Goal: Task Accomplishment & Management: Use online tool/utility

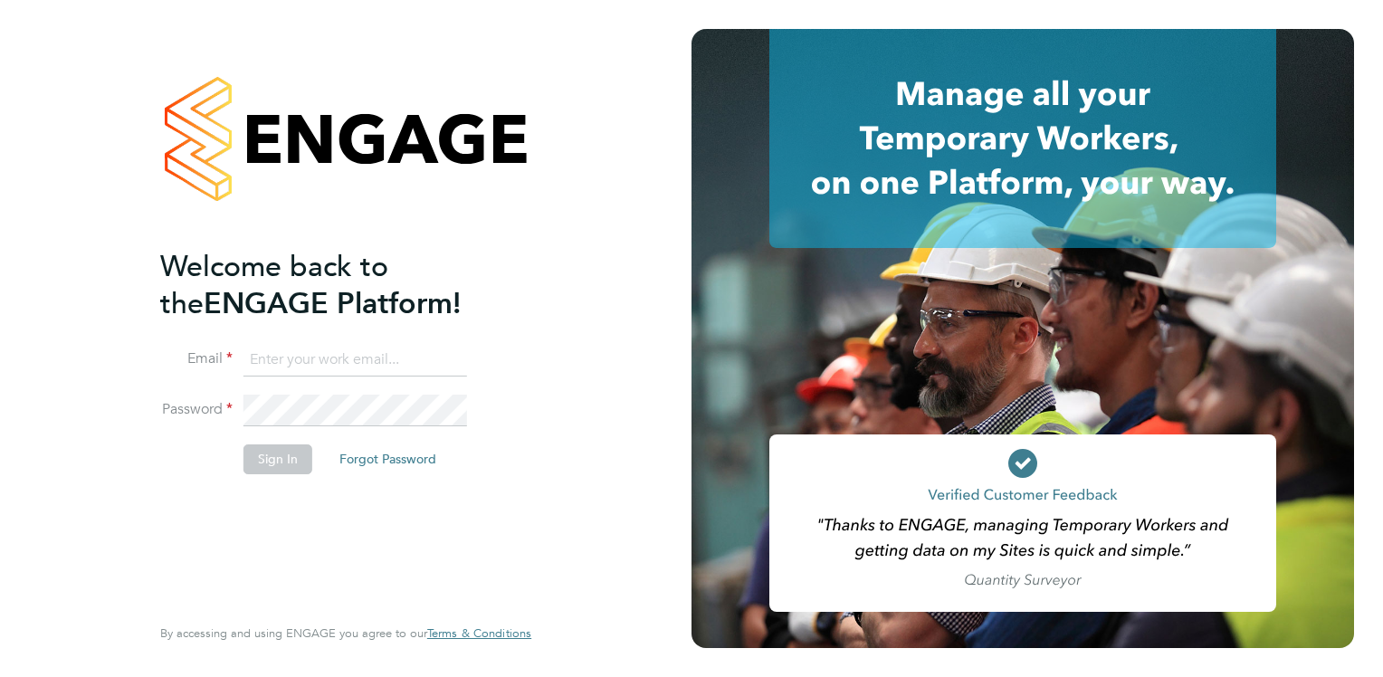
type input "[PERSON_NAME][EMAIL_ADDRESS][DOMAIN_NAME]"
click at [409, 356] on input "[PERSON_NAME][EMAIL_ADDRESS][DOMAIN_NAME]" at bounding box center [355, 360] width 224 height 33
click at [205, 556] on div "Welcome back to the ENGAGE Platform! Email [PERSON_NAME][EMAIL_ADDRESS][DOMAIN_…" at bounding box center [336, 429] width 353 height 362
click at [277, 460] on button "Sign In" at bounding box center [277, 458] width 69 height 29
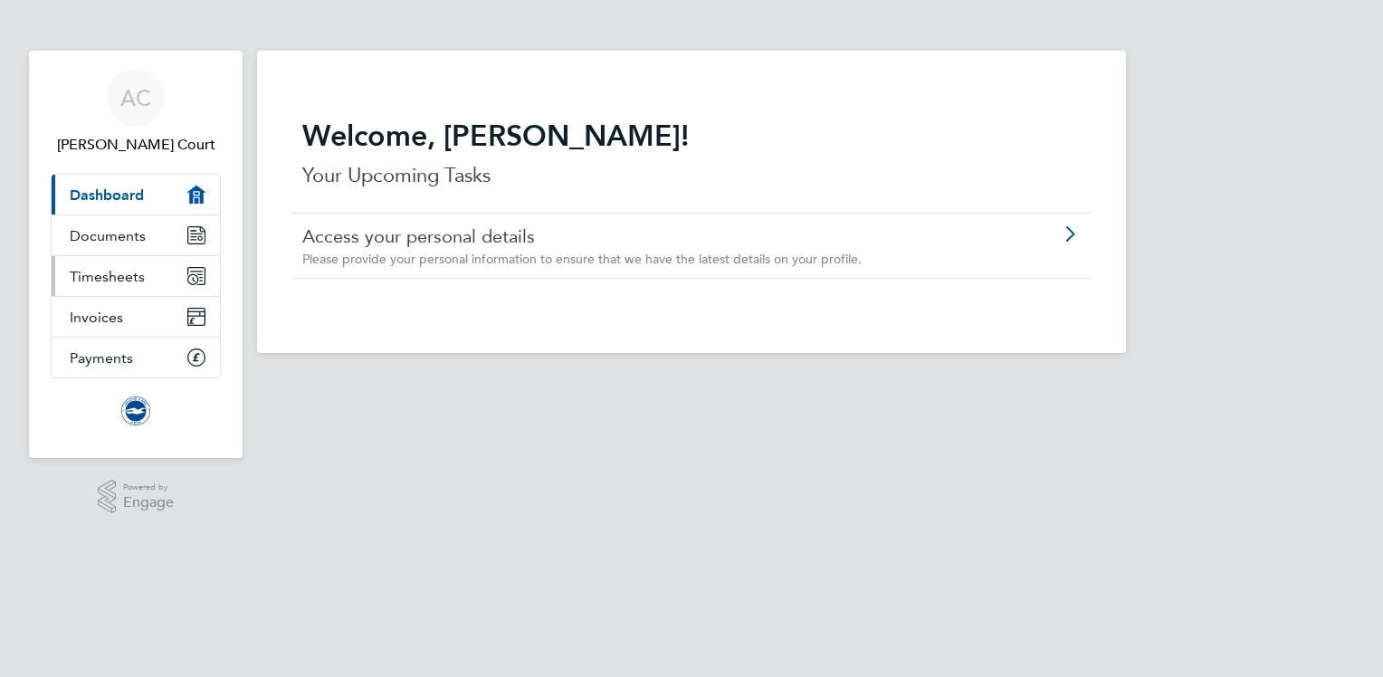
click at [157, 268] on link "Timesheets" at bounding box center [136, 276] width 168 height 40
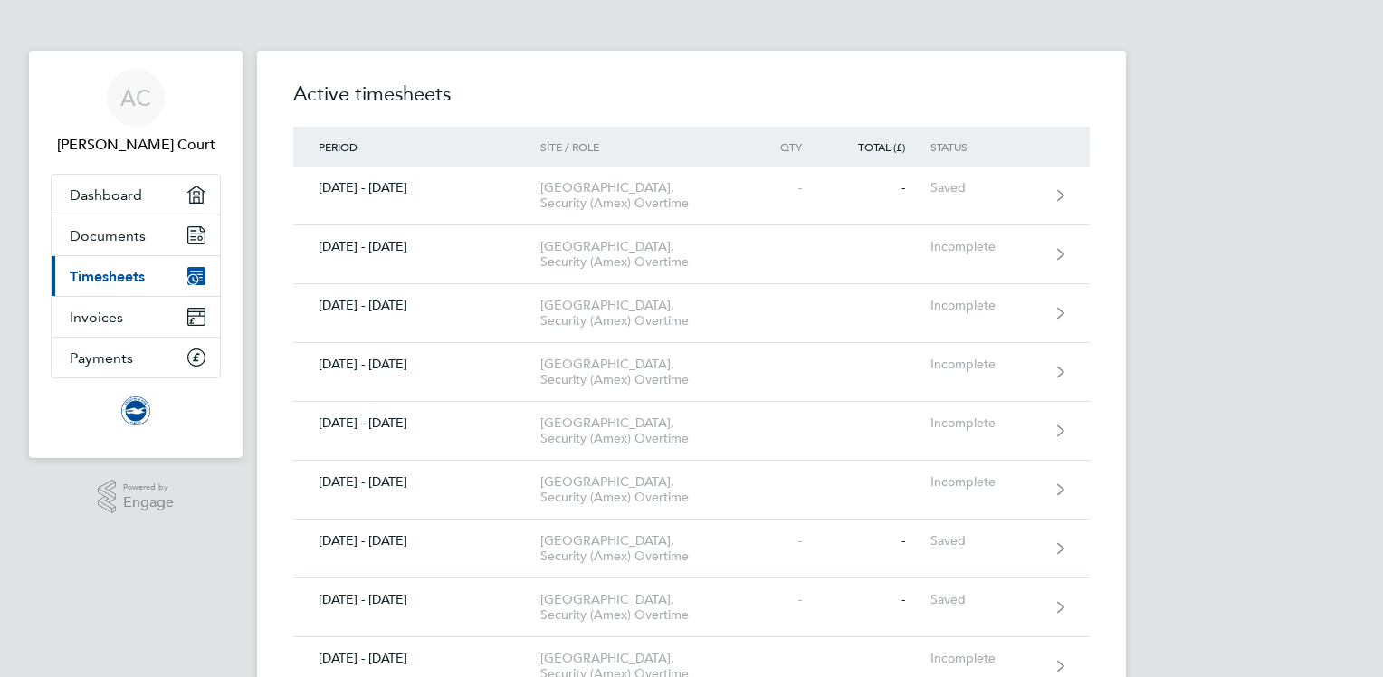
drag, startPoint x: 1382, startPoint y: 199, endPoint x: 1385, endPoint y: 282, distance: 83.3
drag, startPoint x: 1373, startPoint y: 112, endPoint x: 1381, endPoint y: 229, distance: 117.0
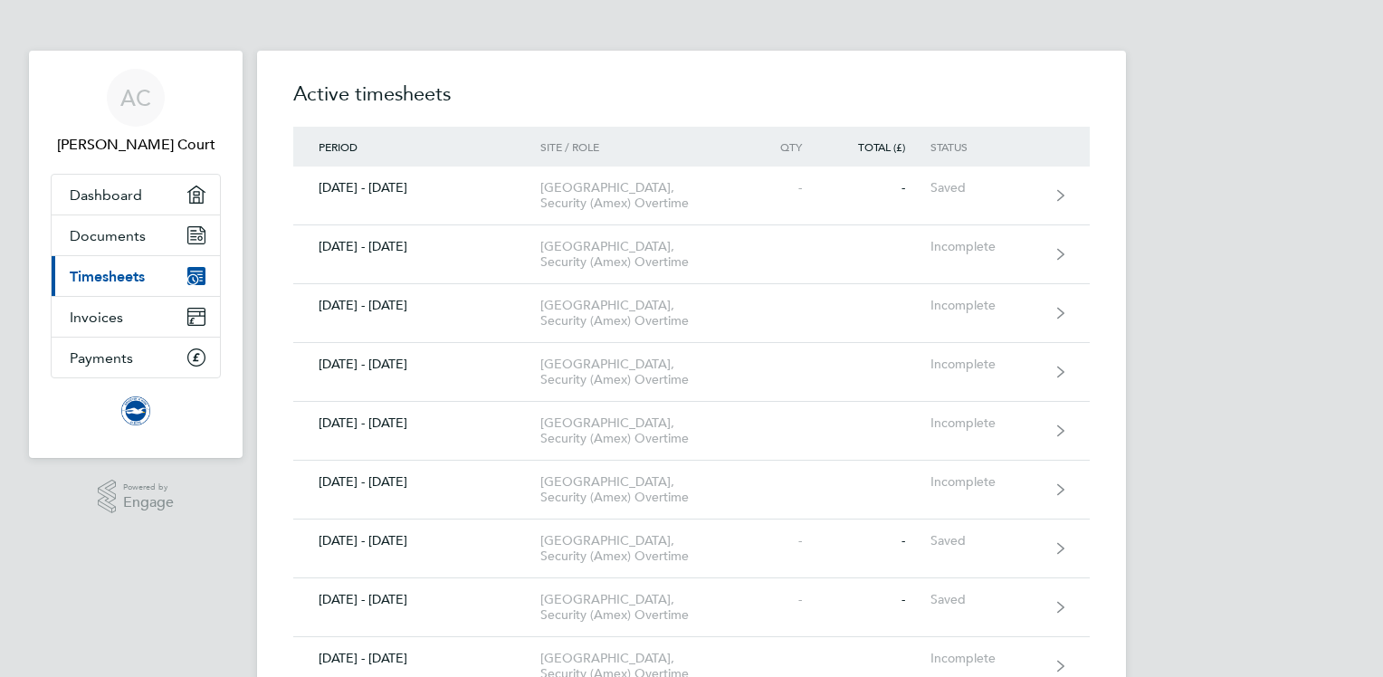
click at [181, 233] on link "Documents" at bounding box center [136, 235] width 168 height 40
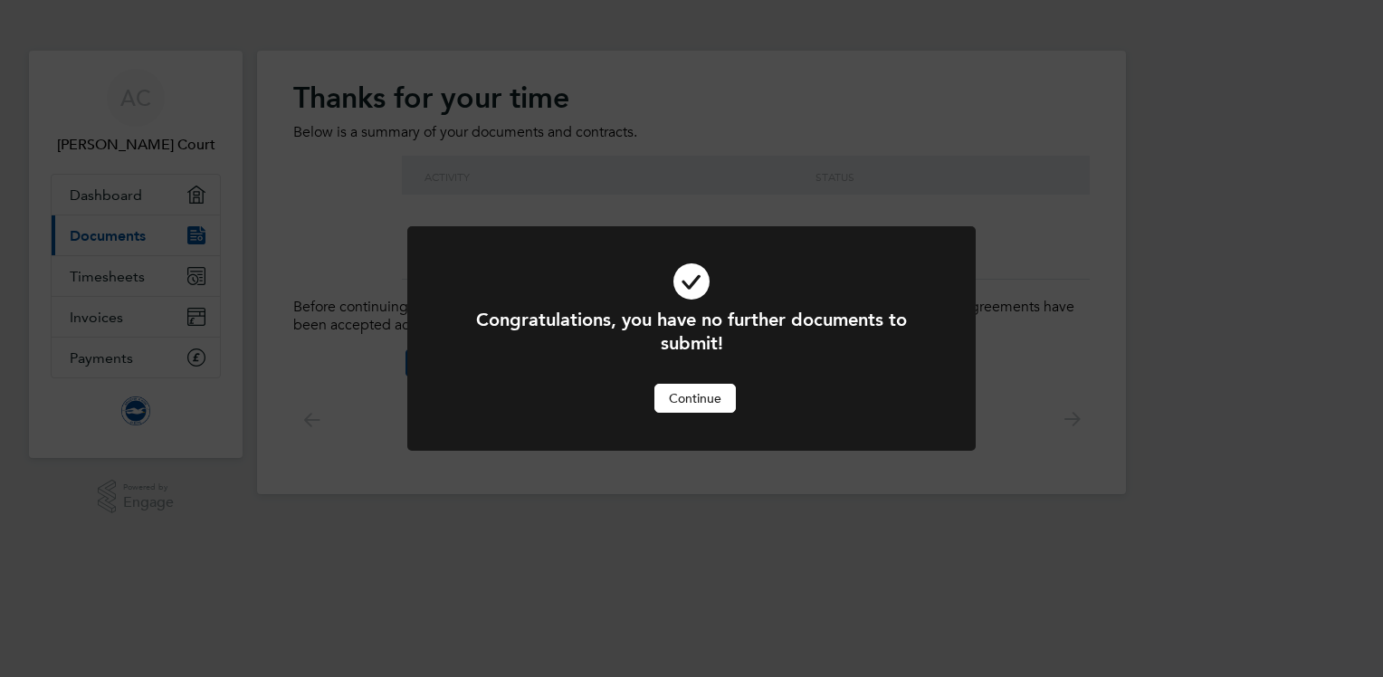
click at [705, 409] on button "Continue" at bounding box center [694, 398] width 81 height 29
